Goal: Information Seeking & Learning: Learn about a topic

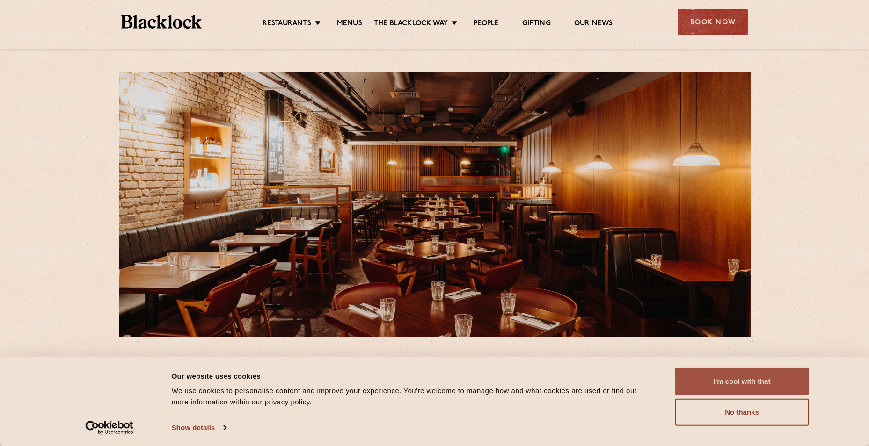
click at [747, 386] on button "I'm cool with that" at bounding box center [742, 381] width 134 height 27
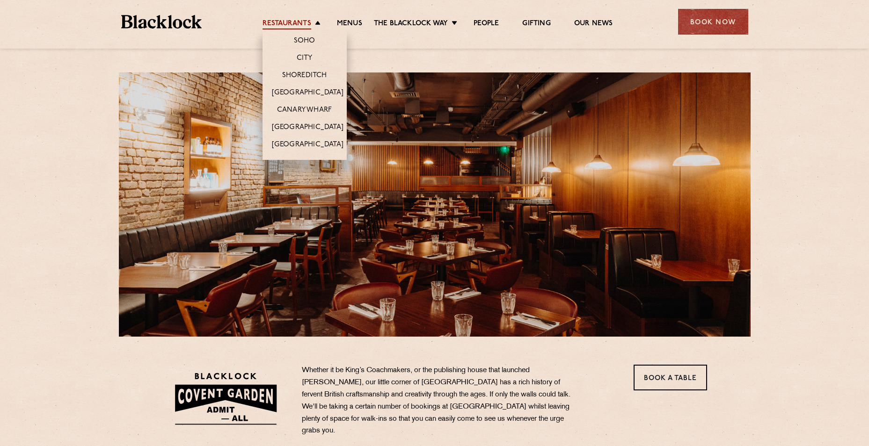
click at [299, 24] on link "Restaurants" at bounding box center [286, 24] width 49 height 10
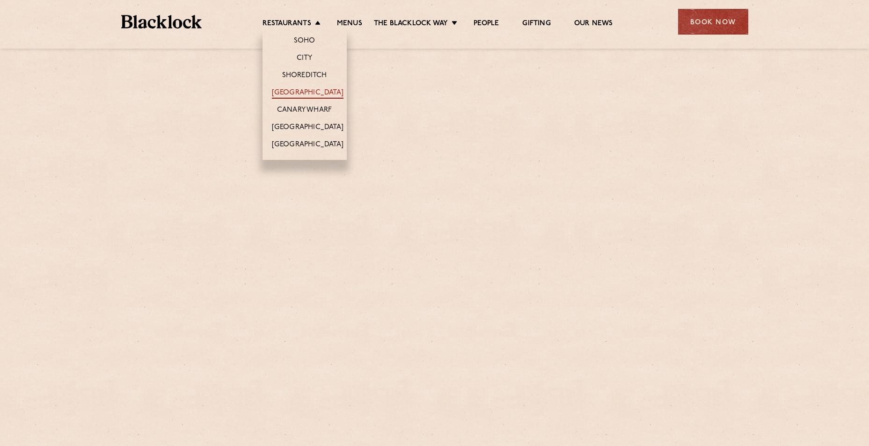
click at [304, 93] on link "[GEOGRAPHIC_DATA]" at bounding box center [308, 93] width 72 height 10
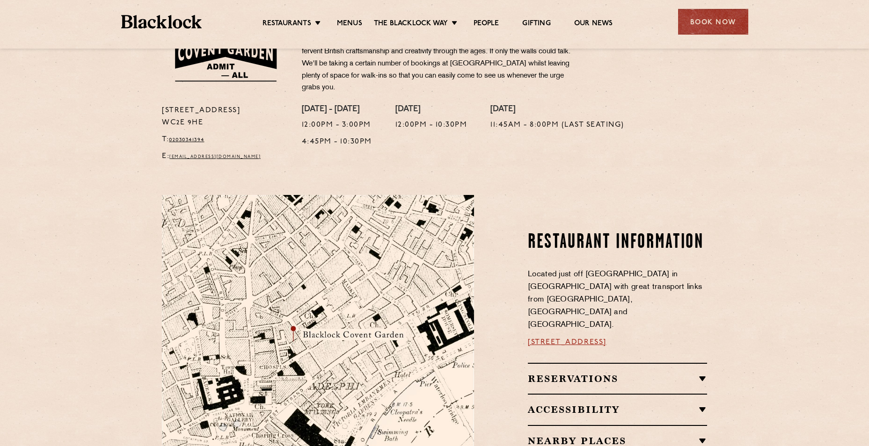
scroll to position [342, 0]
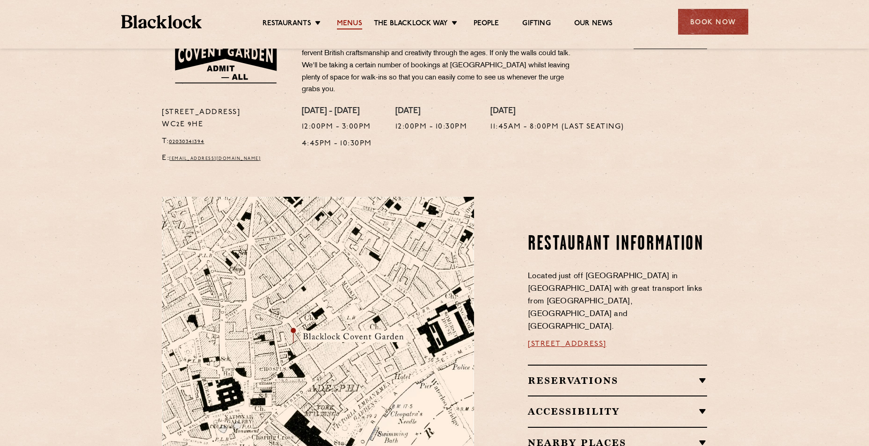
click at [349, 26] on link "Menus" at bounding box center [349, 24] width 25 height 10
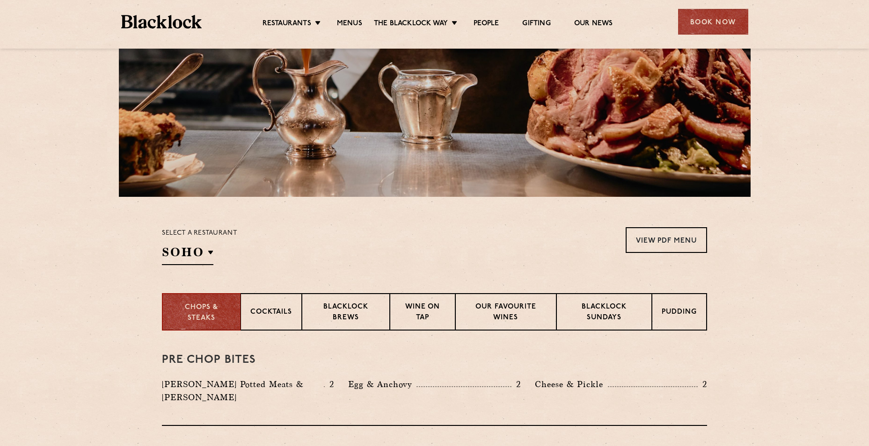
scroll to position [187, 0]
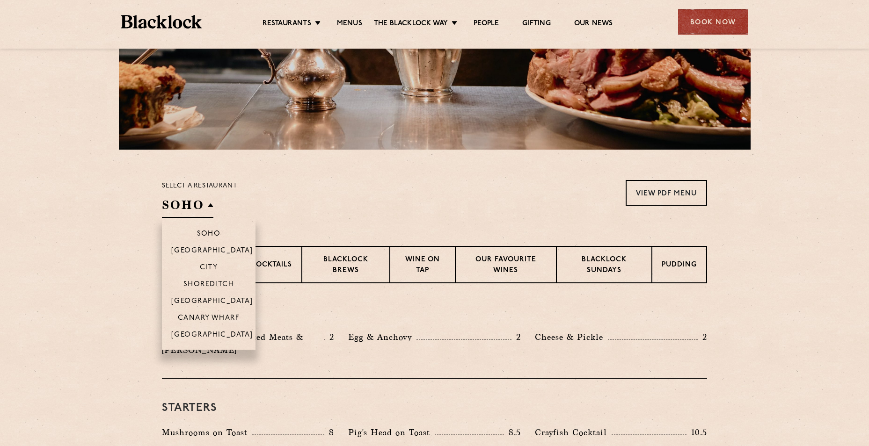
click at [205, 202] on h2 "SOHO" at bounding box center [187, 207] width 51 height 21
click at [218, 303] on p "[GEOGRAPHIC_DATA]" at bounding box center [212, 302] width 82 height 9
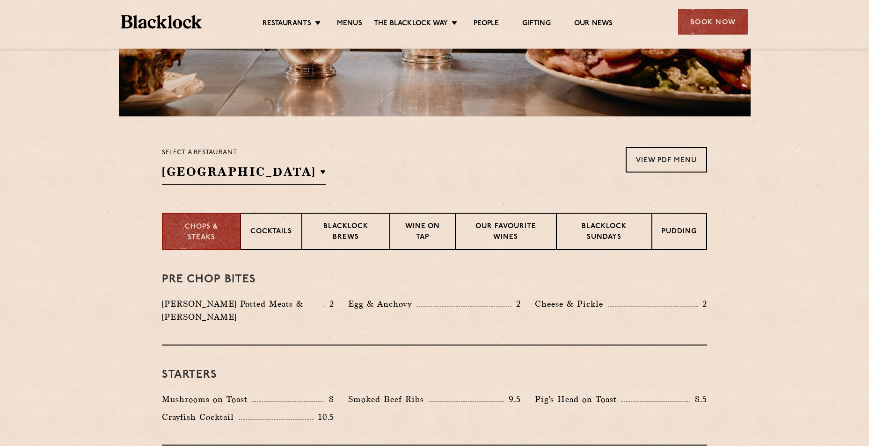
scroll to position [0, 0]
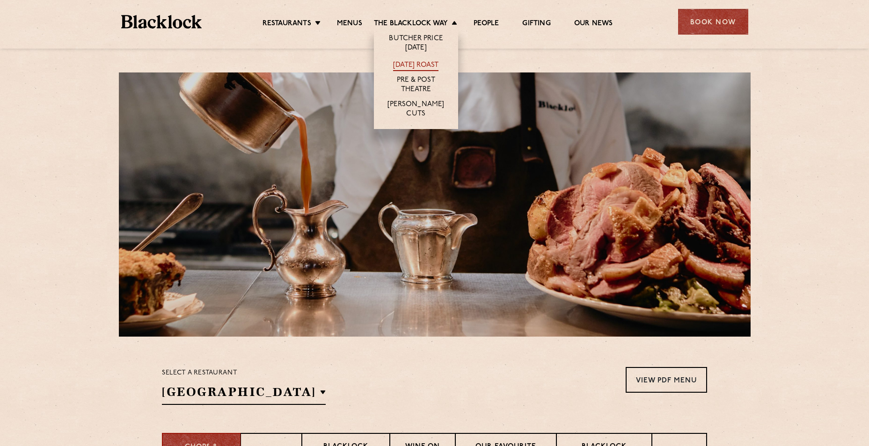
click at [427, 61] on link "[DATE] Roast" at bounding box center [415, 66] width 45 height 10
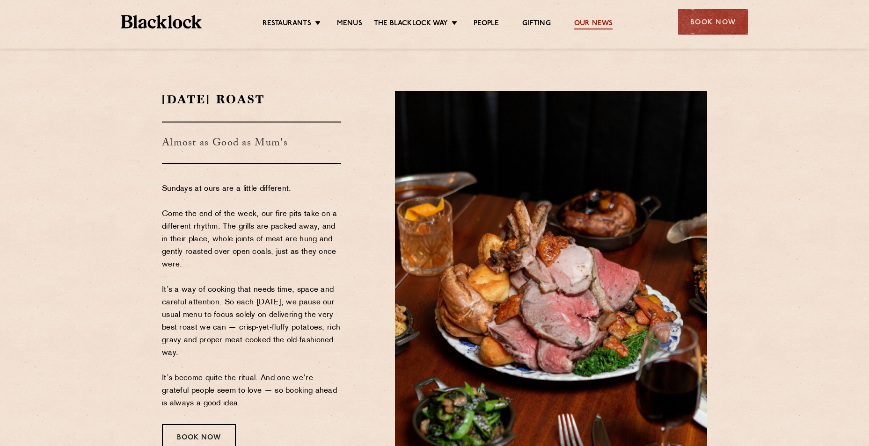
click at [597, 24] on link "Our News" at bounding box center [593, 24] width 39 height 10
